Goal: Navigation & Orientation: Find specific page/section

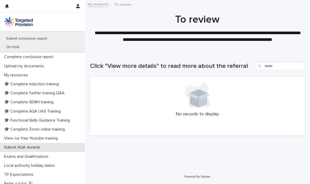
scroll to position [145, 0]
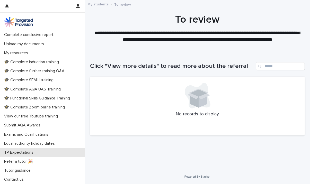
click at [33, 151] on p "TP Expectations" at bounding box center [19, 152] width 35 height 5
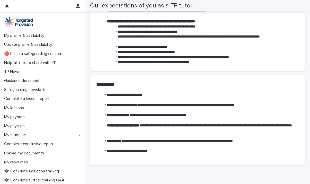
scroll to position [150, 0]
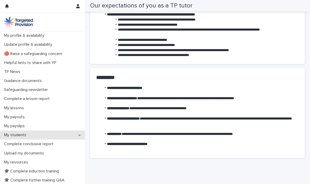
click at [40, 134] on div "My students" at bounding box center [42, 135] width 85 height 9
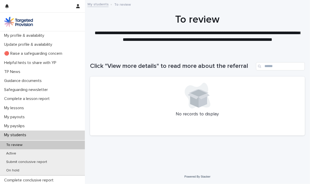
scroll to position [33, 0]
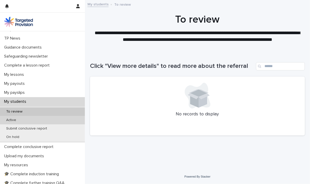
click at [33, 121] on div "Active" at bounding box center [42, 120] width 85 height 8
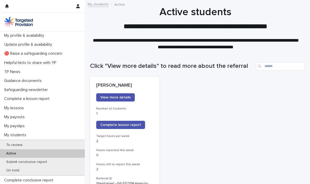
scroll to position [31, 0]
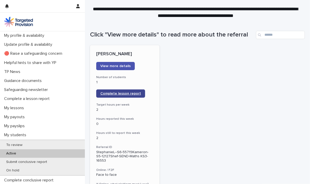
click at [116, 94] on span "Complete lesson report" at bounding box center [120, 94] width 41 height 4
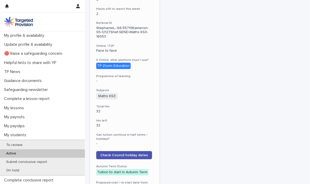
scroll to position [174, 0]
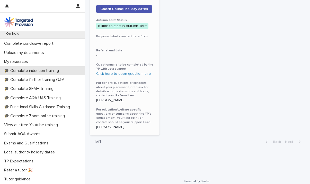
scroll to position [145, 0]
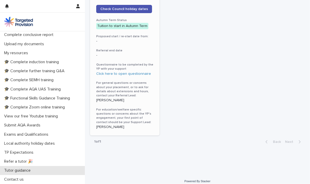
click at [30, 170] on p "Tutor guidance" at bounding box center [18, 170] width 33 height 5
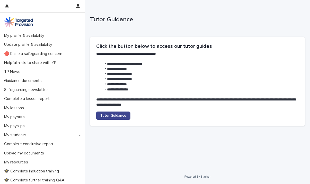
click at [112, 117] on span "Tutor Guidance" at bounding box center [113, 116] width 26 height 4
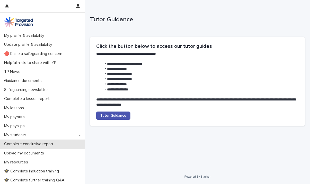
scroll to position [46, 0]
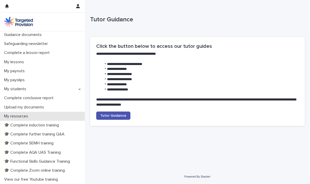
click at [34, 115] on div "My resources" at bounding box center [42, 116] width 85 height 9
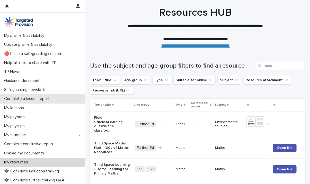
click at [37, 98] on p "Complete a lesson report" at bounding box center [28, 98] width 52 height 5
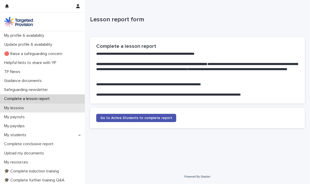
click at [25, 107] on p "My lessons" at bounding box center [15, 108] width 26 height 5
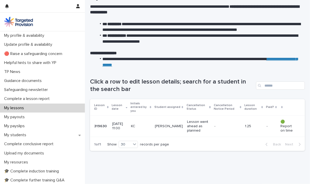
scroll to position [23, 0]
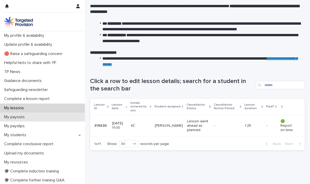
click at [29, 118] on div "My payouts" at bounding box center [42, 117] width 85 height 9
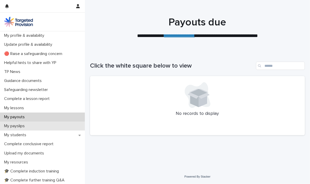
click at [29, 124] on p "My payslips" at bounding box center [15, 126] width 27 height 5
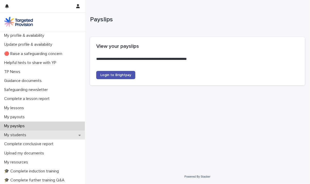
click at [28, 132] on div "My students" at bounding box center [42, 135] width 85 height 9
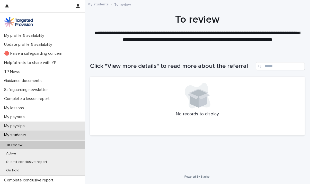
click at [28, 125] on p "My payslips" at bounding box center [15, 126] width 27 height 5
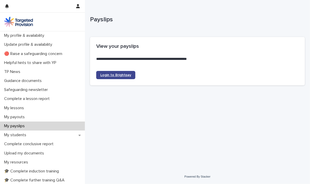
click at [116, 76] on span "Login to Brightpay" at bounding box center [115, 75] width 31 height 4
